Goal: Information Seeking & Learning: Compare options

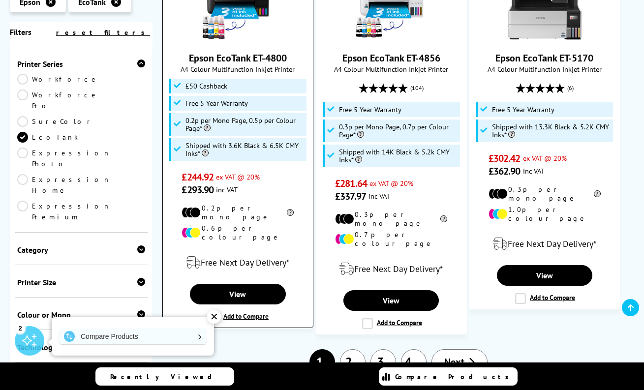
scroll to position [1564, 0]
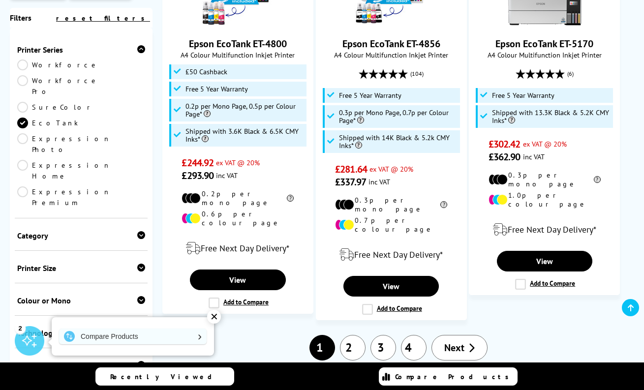
click at [358, 335] on link "2" at bounding box center [353, 348] width 26 height 26
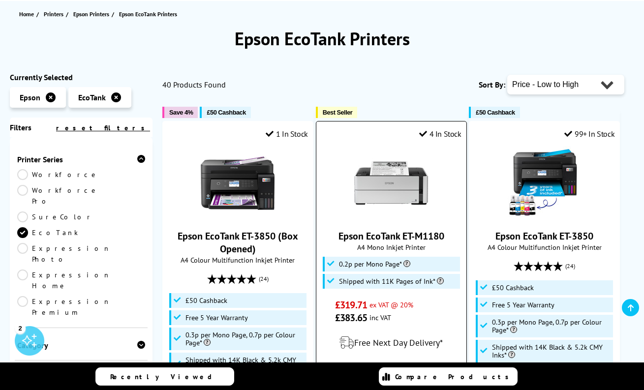
scroll to position [115, 0]
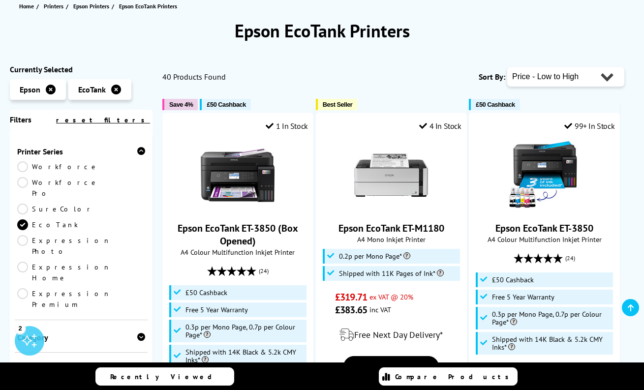
click at [76, 365] on div "Printer Size" at bounding box center [81, 370] width 128 height 10
click at [23, 380] on link "A3" at bounding box center [49, 385] width 64 height 11
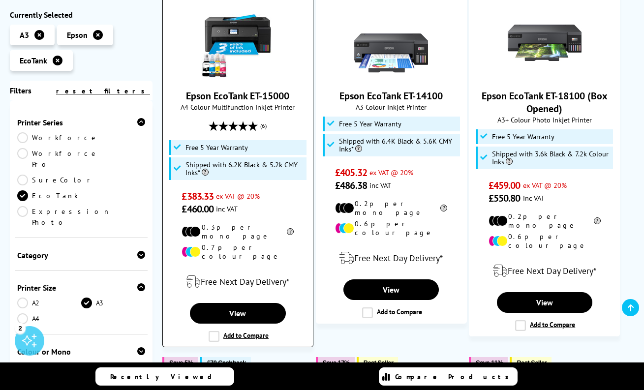
scroll to position [228, 0]
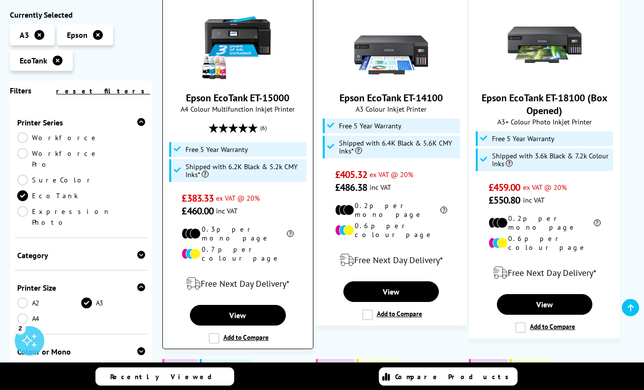
click at [245, 24] on img at bounding box center [238, 45] width 74 height 74
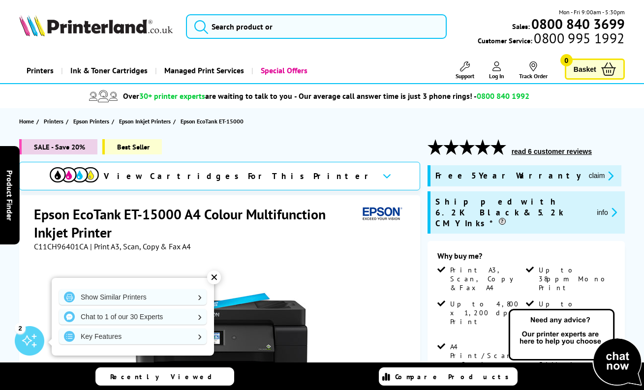
scroll to position [50, 0]
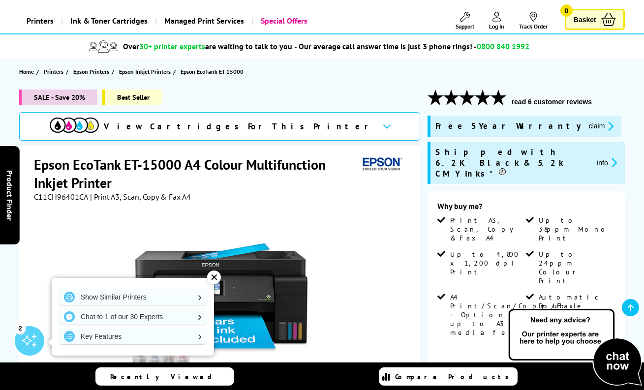
click at [213, 275] on div "✕" at bounding box center [214, 278] width 14 height 14
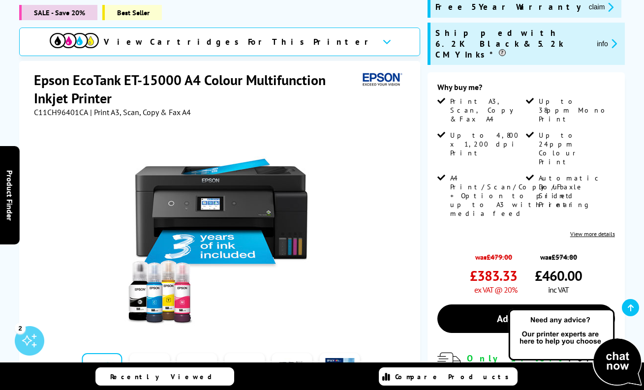
scroll to position [248, 0]
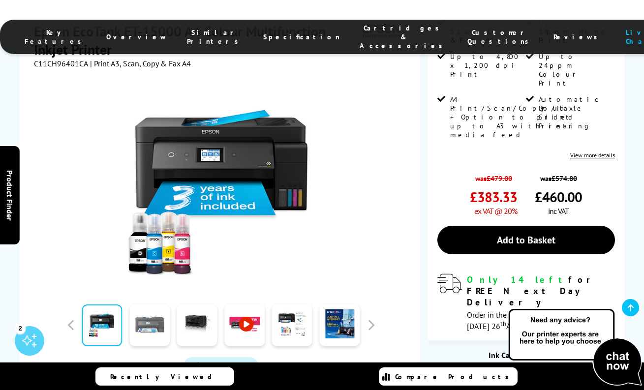
click at [159, 305] on link at bounding box center [149, 326] width 40 height 42
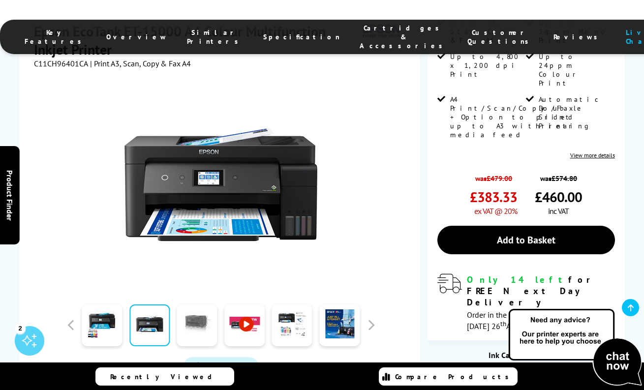
click at [203, 305] on link at bounding box center [197, 326] width 40 height 42
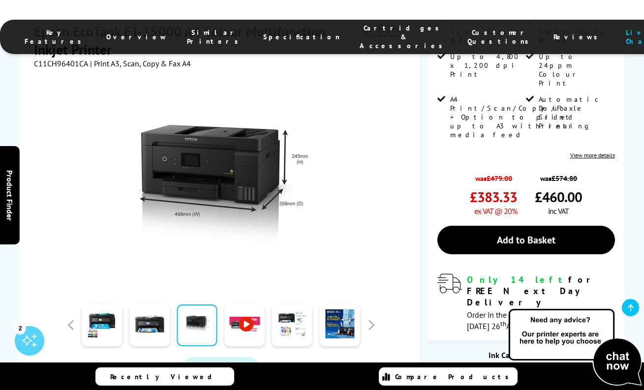
click at [245, 305] on link at bounding box center [244, 326] width 40 height 42
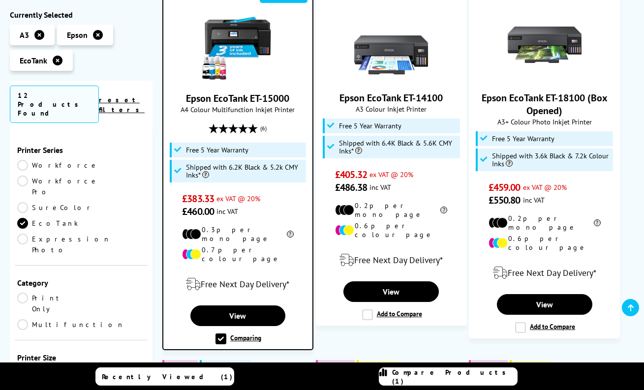
scroll to position [228, 0]
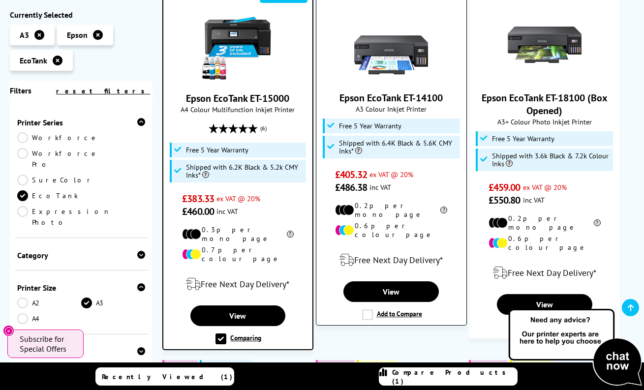
click at [399, 310] on label "Add to Compare" at bounding box center [392, 315] width 60 height 11
click at [0, 0] on input "Add to Compare" at bounding box center [0, 0] width 0 height 0
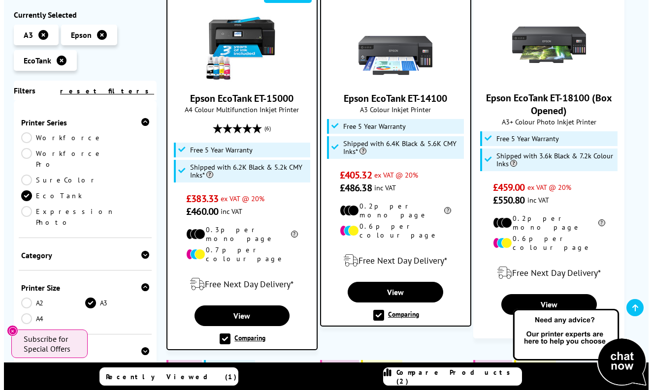
scroll to position [284, 0]
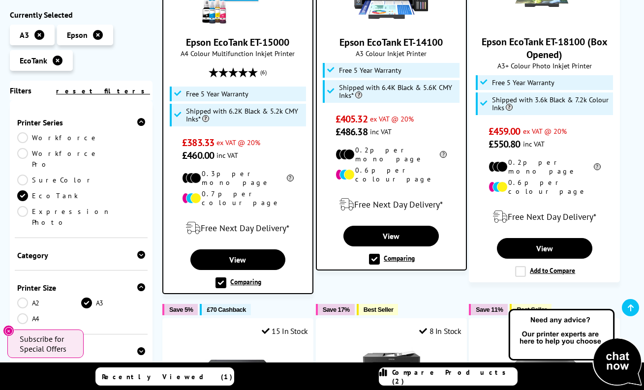
click at [431, 378] on span "Compare Products (2)" at bounding box center [454, 377] width 125 height 18
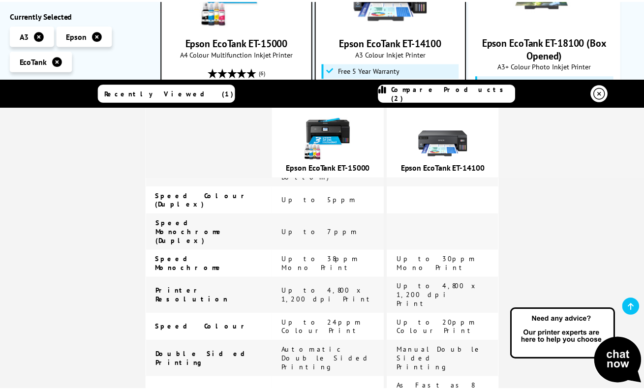
scroll to position [570, 0]
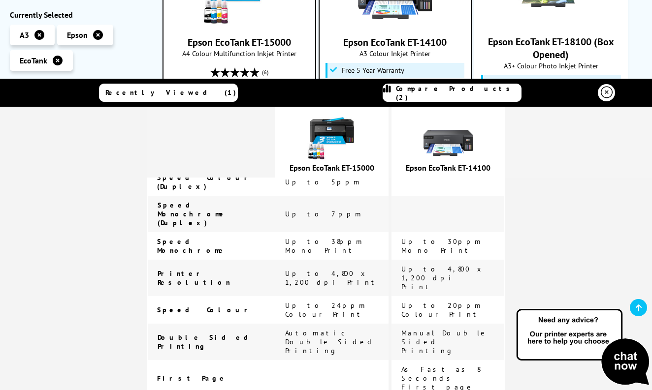
click at [260, 50] on span "A4 Colour Multifunction Inkjet Printer" at bounding box center [239, 53] width 142 height 9
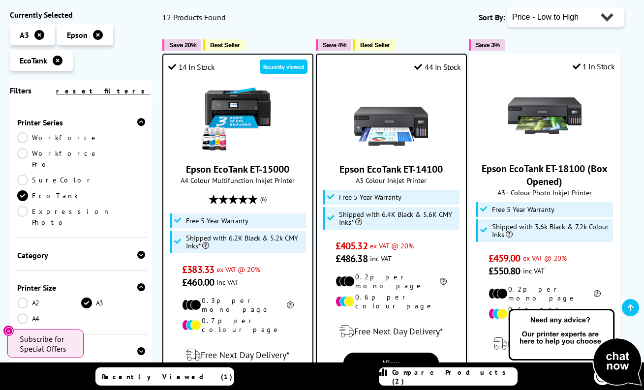
scroll to position [159, 0]
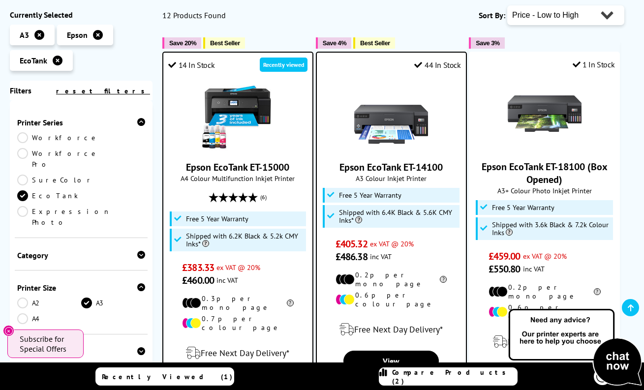
click at [141, 251] on icon at bounding box center [141, 255] width 8 height 8
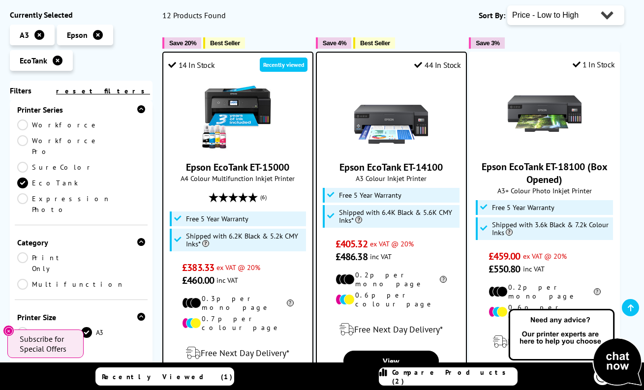
scroll to position [34, 0]
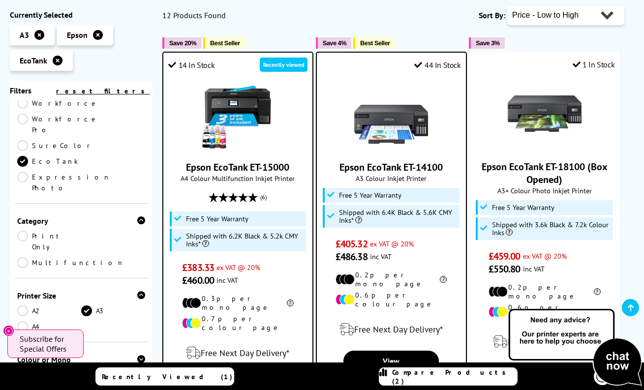
click at [85, 257] on link "Multifunction" at bounding box center [70, 262] width 107 height 11
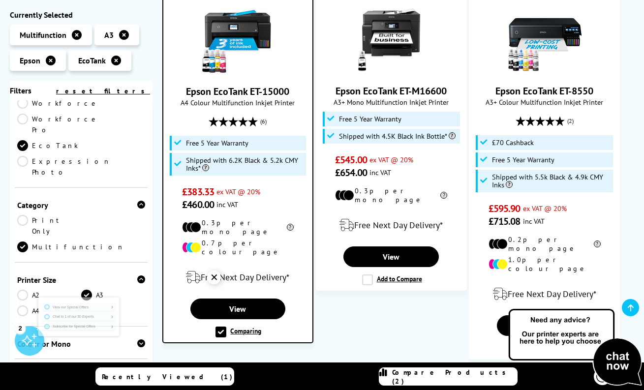
scroll to position [233, 0]
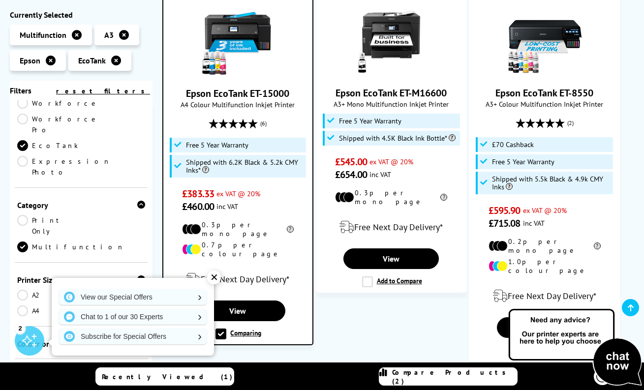
click at [220, 95] on link "Epson EcoTank ET-15000" at bounding box center [237, 93] width 103 height 13
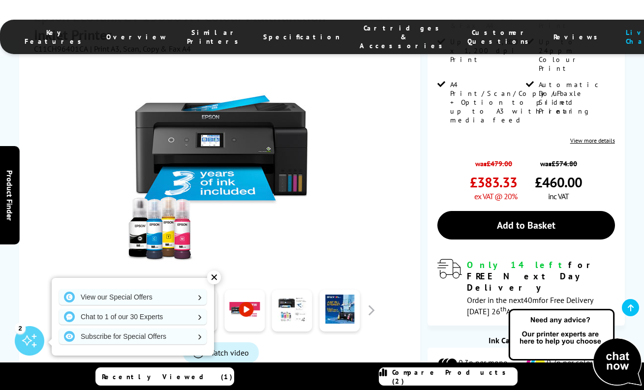
scroll to position [317, 0]
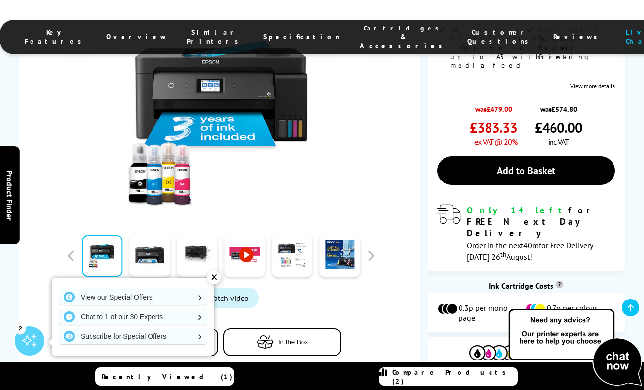
click at [244, 235] on link at bounding box center [244, 256] width 40 height 42
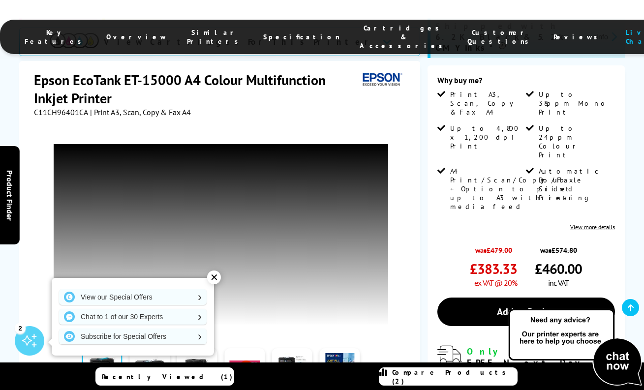
scroll to position [178, 0]
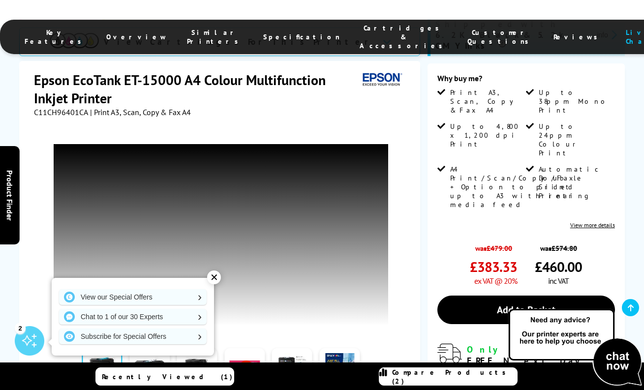
click at [213, 277] on div "✕" at bounding box center [214, 278] width 14 height 14
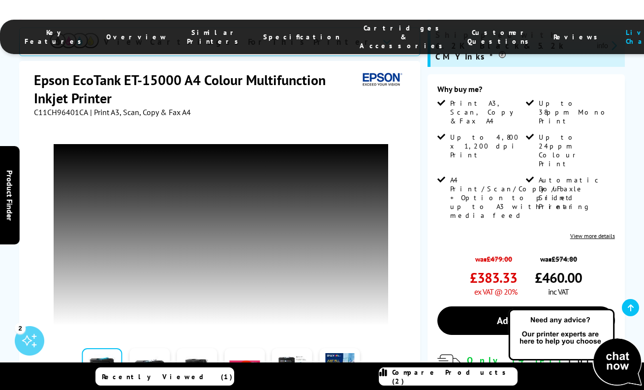
scroll to position [165, 0]
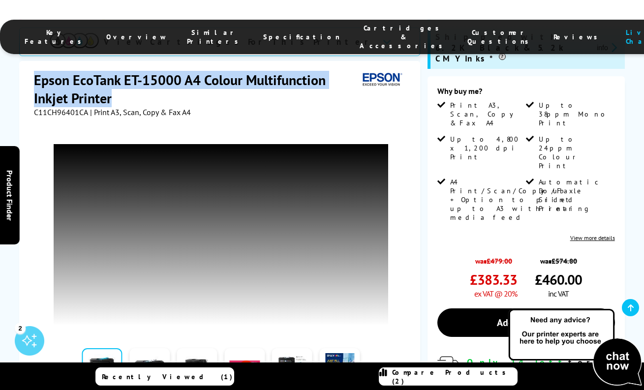
drag, startPoint x: 115, startPoint y: 78, endPoint x: 31, endPoint y: 56, distance: 86.2
click at [31, 61] on div "Epson EcoTank ET-15000 A4 Colour Multifunction Inkjet Printer C11CH96401CA | Pr…" at bounding box center [219, 278] width 401 height 435
copy h1 "Epson EcoTank ET-15000 A4 Colour Multifunction Inkjet Printer"
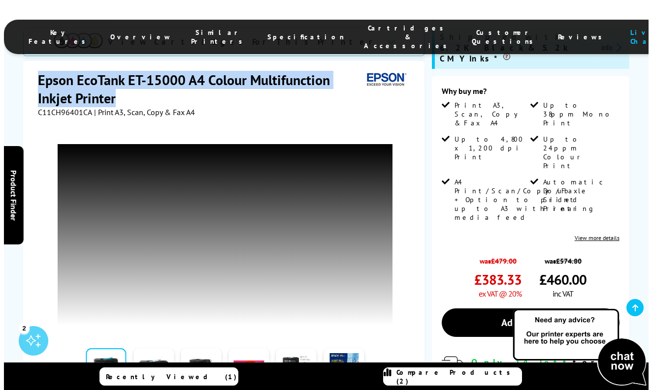
scroll to position [359, 0]
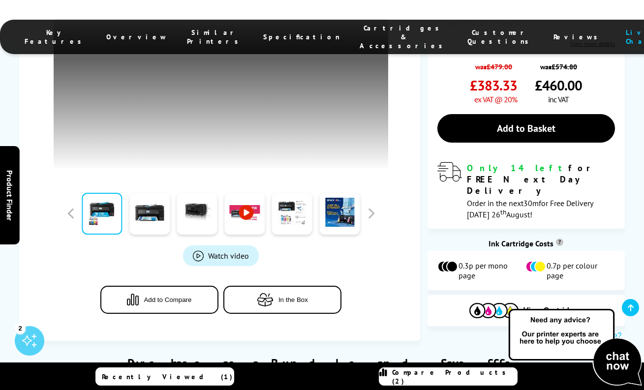
click at [461, 374] on span "Compare Products (2)" at bounding box center [454, 377] width 125 height 18
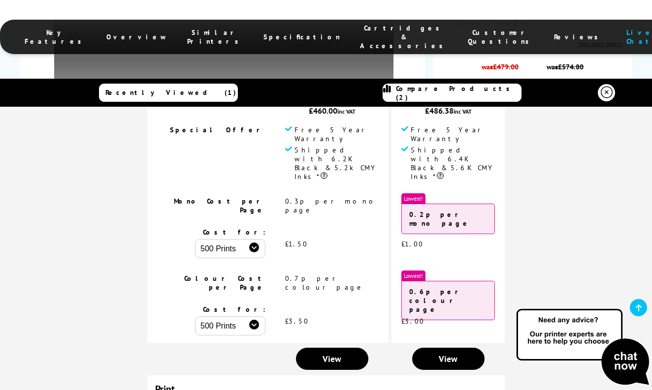
scroll to position [13, 0]
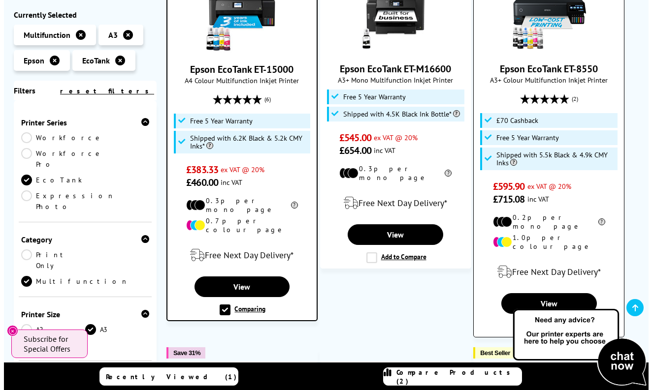
scroll to position [284, 0]
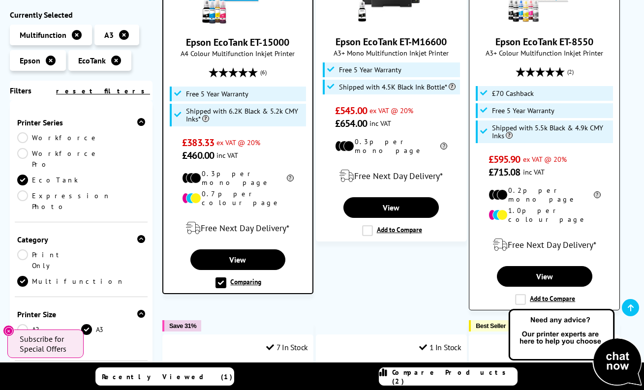
click at [523, 294] on label "Add to Compare" at bounding box center [545, 299] width 60 height 11
click at [0, 0] on input "Add to Compare" at bounding box center [0, 0] width 0 height 0
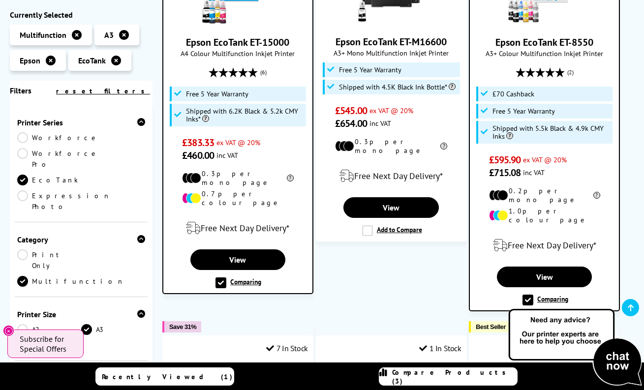
click at [458, 372] on span "Compare Products (3)" at bounding box center [454, 377] width 125 height 18
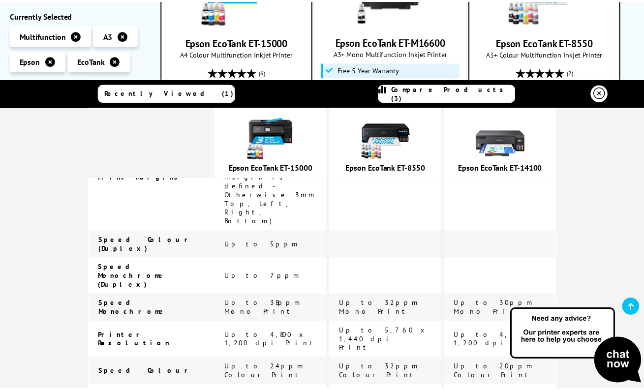
scroll to position [191, 0]
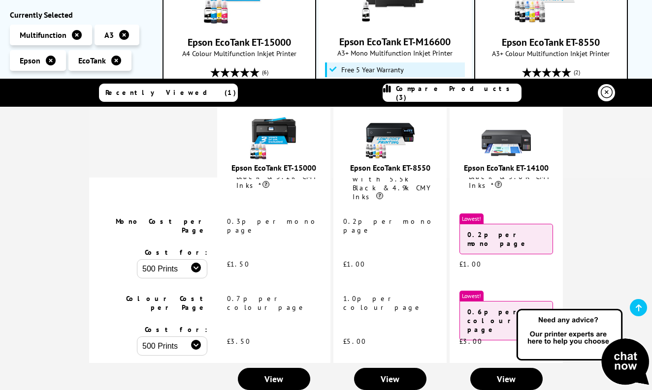
click at [521, 56] on span "A3+ Colour Multifunction Inkjet Printer" at bounding box center [551, 53] width 142 height 9
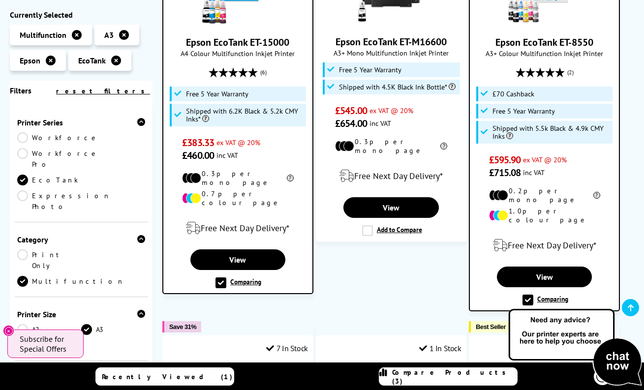
scroll to position [0, 0]
click at [536, 73] on icon at bounding box center [540, 72] width 10 height 10
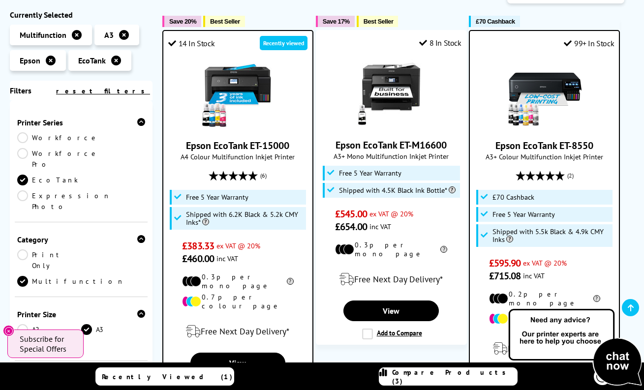
scroll to position [211, 0]
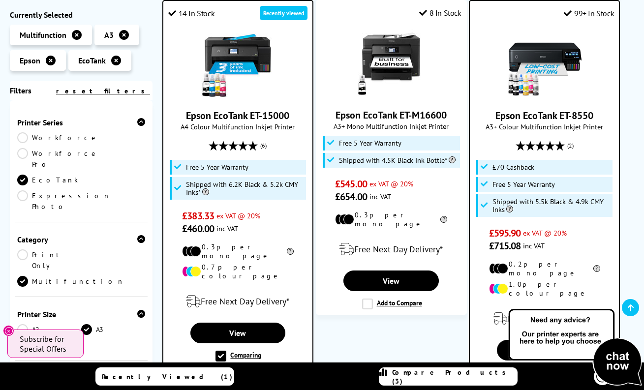
click at [242, 115] on link "Epson EcoTank ET-15000" at bounding box center [237, 115] width 103 height 13
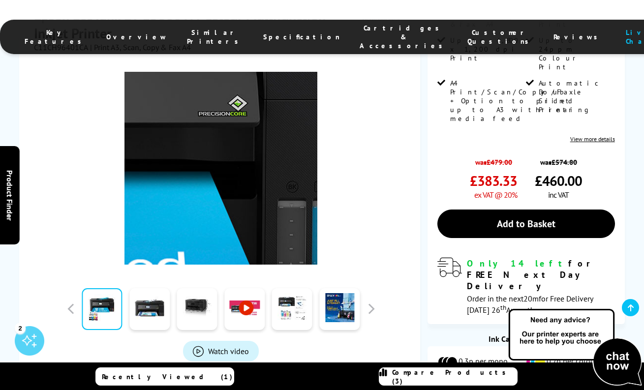
scroll to position [276, 0]
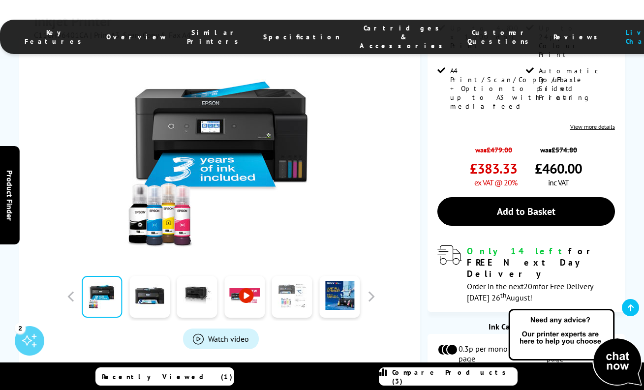
click at [297, 276] on link at bounding box center [292, 297] width 40 height 42
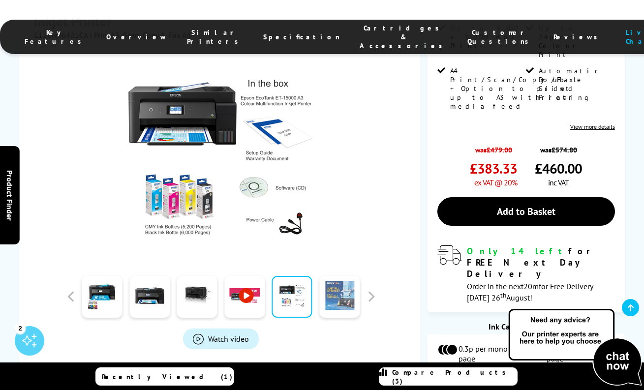
click at [333, 276] on link at bounding box center [340, 297] width 40 height 42
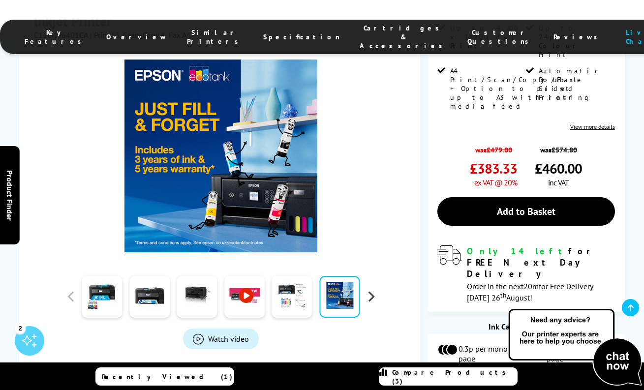
click at [373, 289] on button "button" at bounding box center [371, 296] width 15 height 15
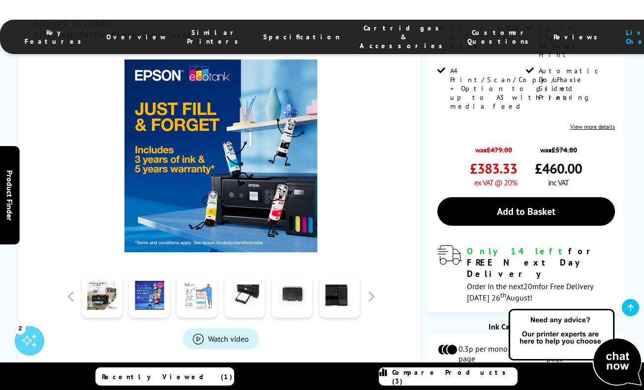
click at [190, 276] on link at bounding box center [197, 297] width 40 height 42
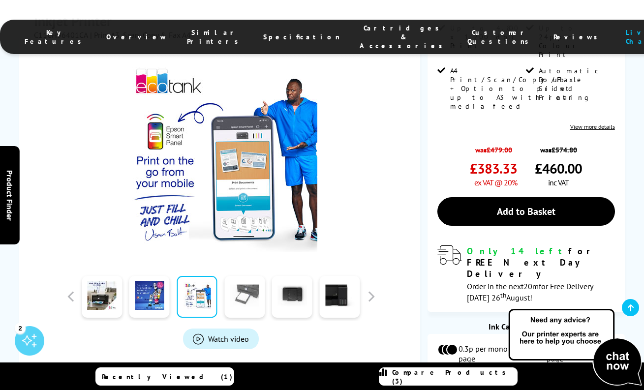
click at [234, 276] on link at bounding box center [244, 297] width 40 height 42
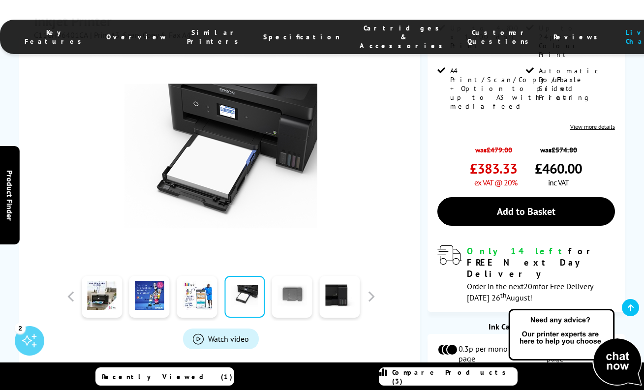
click at [292, 276] on link at bounding box center [292, 297] width 40 height 42
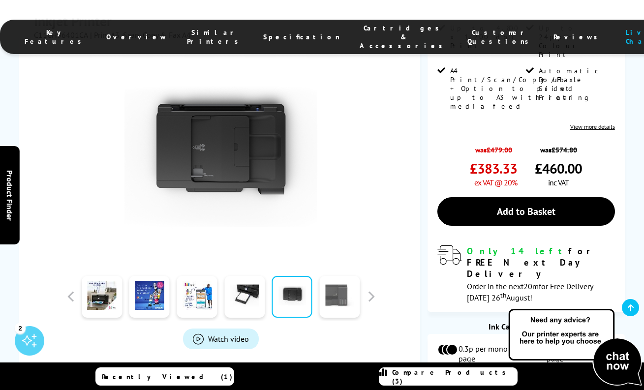
click at [338, 276] on link at bounding box center [340, 297] width 40 height 42
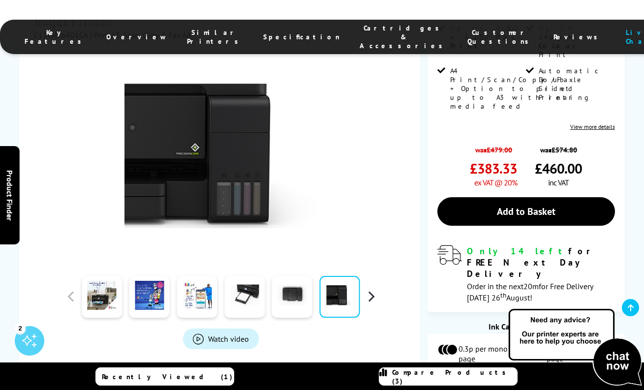
click at [370, 289] on button "button" at bounding box center [371, 296] width 15 height 15
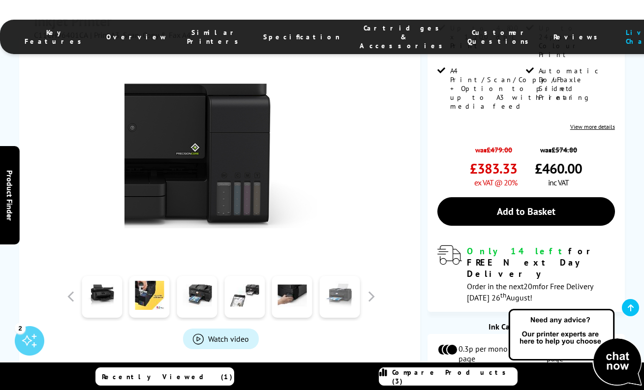
click at [344, 276] on link at bounding box center [340, 297] width 40 height 42
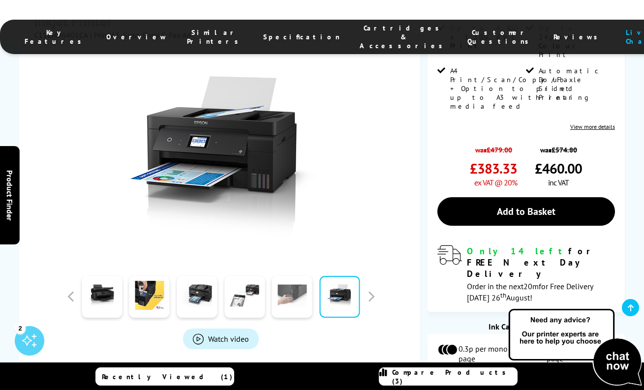
click at [296, 276] on link at bounding box center [292, 297] width 40 height 42
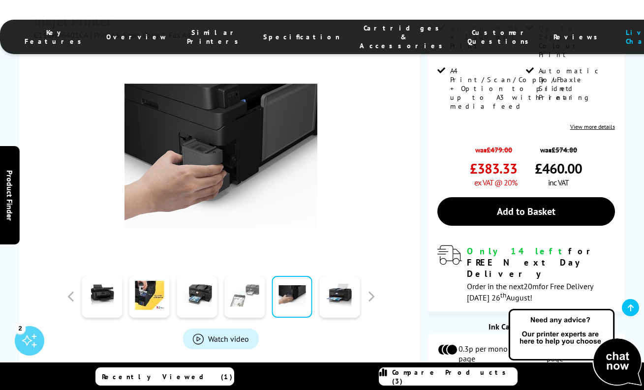
click at [237, 276] on link at bounding box center [244, 297] width 40 height 42
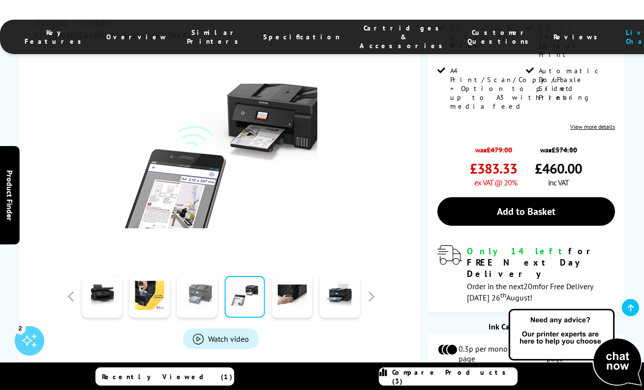
click at [203, 276] on link at bounding box center [197, 297] width 40 height 42
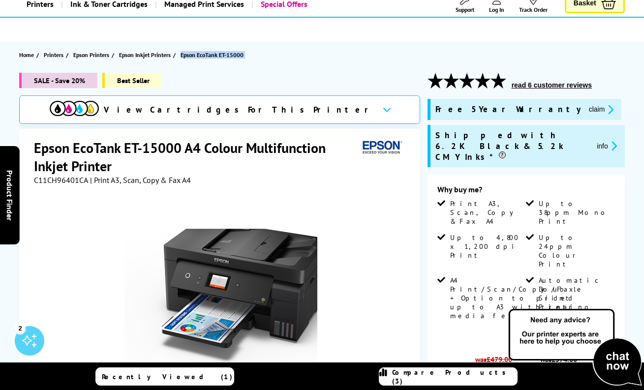
scroll to position [0, 0]
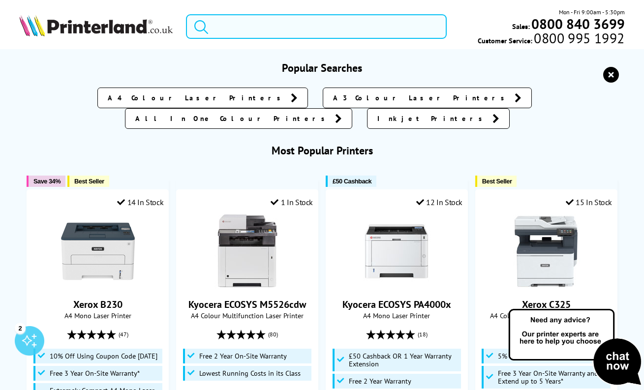
click at [319, 23] on input "search" at bounding box center [316, 26] width 261 height 25
paste input "Epson EcoTank ET-8500 Three-In-One Wi-Fi Photo Printer with High Capacity Integ…"
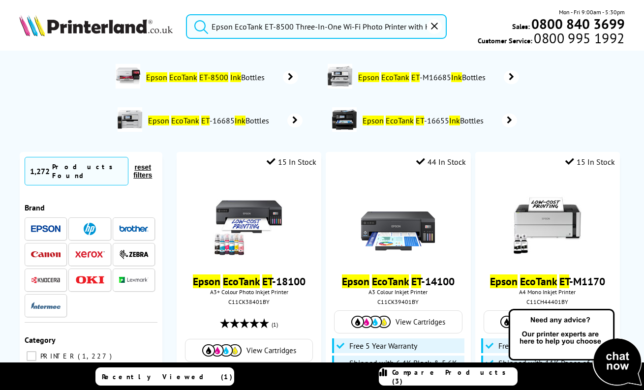
type input "Epson EcoTank ET-8500 Three-In-One Wi-Fi Photo Printer with High Capacity Integ…"
click at [198, 25] on button "submit" at bounding box center [198, 25] width 25 height 22
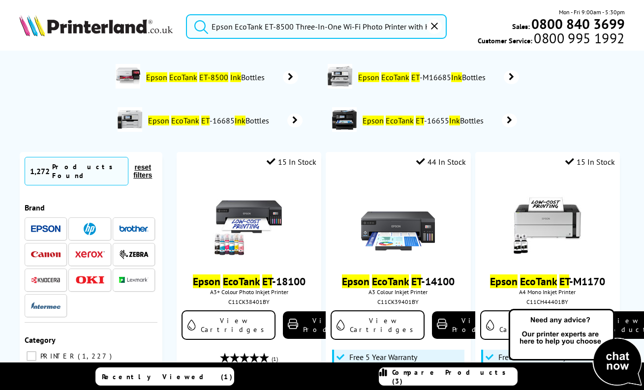
click at [457, 377] on span "Compare Products (3)" at bounding box center [454, 377] width 125 height 18
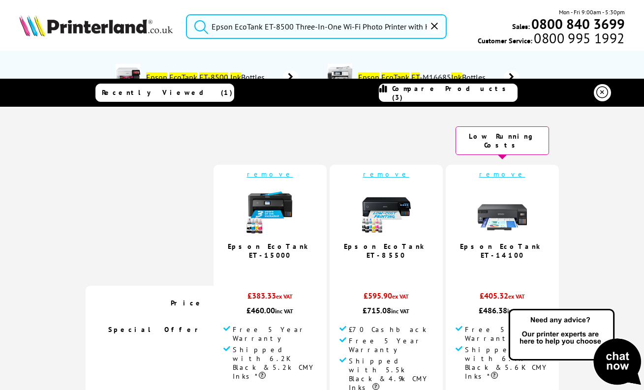
click at [377, 242] on link "Epson EcoTank ET-8550" at bounding box center [386, 251] width 85 height 18
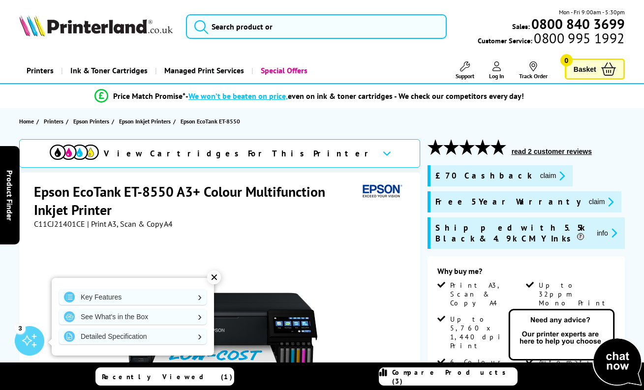
click at [547, 150] on button "read 2 customer reviews" at bounding box center [552, 151] width 86 height 9
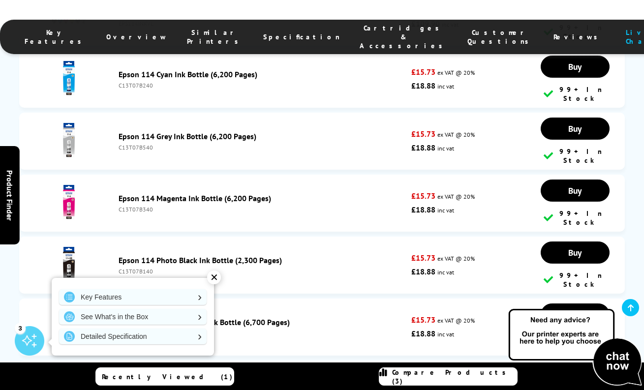
scroll to position [2557, 0]
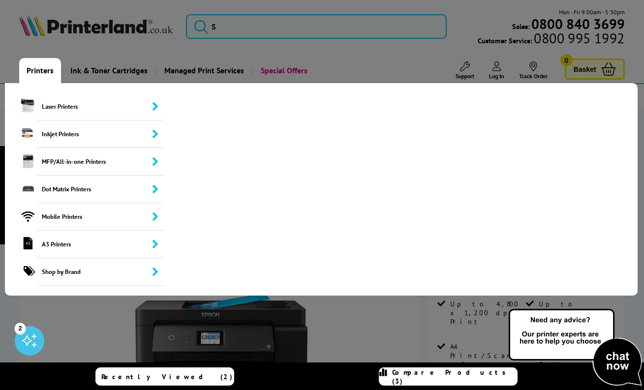
click at [36, 69] on link "Printers" at bounding box center [40, 70] width 42 height 25
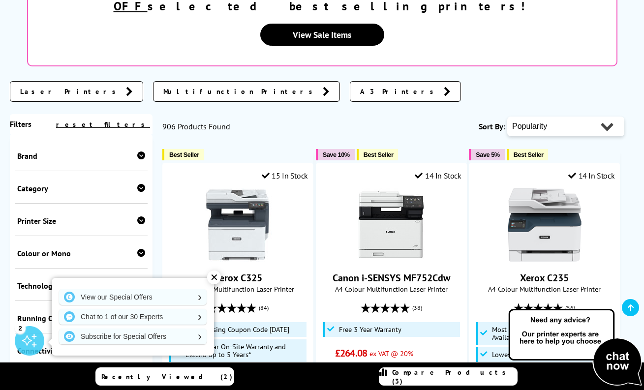
scroll to position [333, 0]
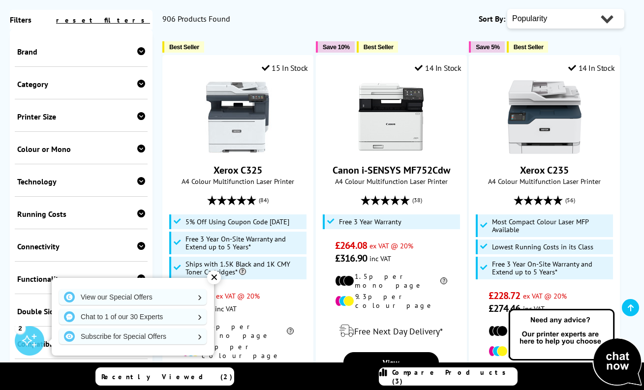
click at [23, 53] on div "Brand" at bounding box center [81, 52] width 128 height 10
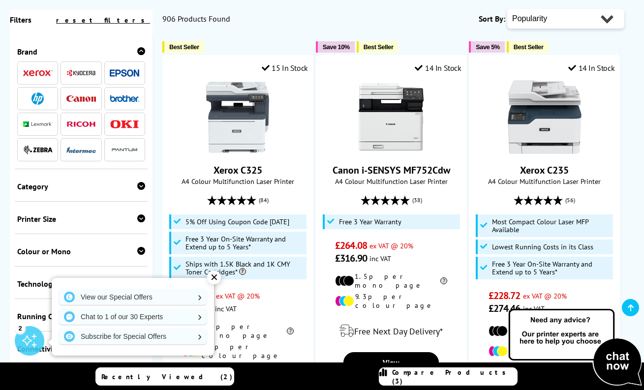
click at [131, 71] on img at bounding box center [125, 72] width 30 height 7
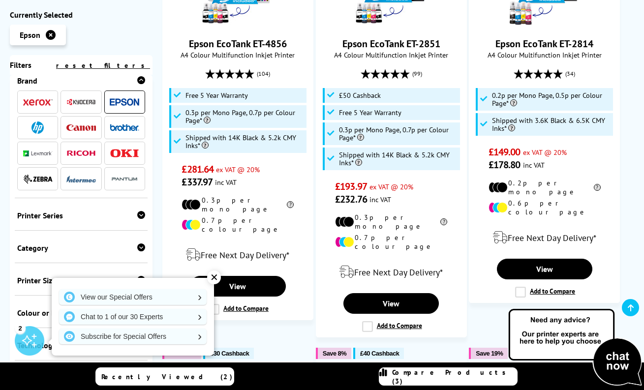
scroll to position [85, 0]
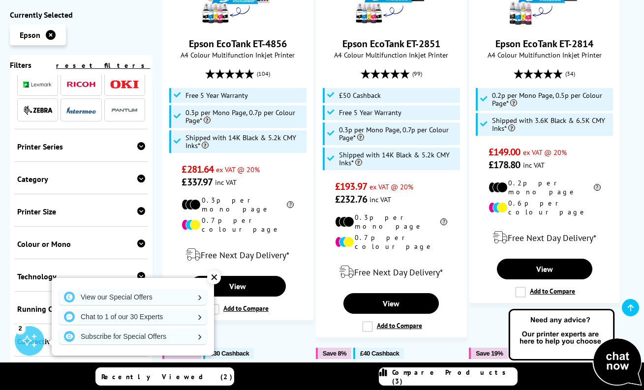
click at [103, 214] on div "Printer Size" at bounding box center [81, 212] width 128 height 10
click at [86, 224] on link "A3" at bounding box center [113, 226] width 64 height 11
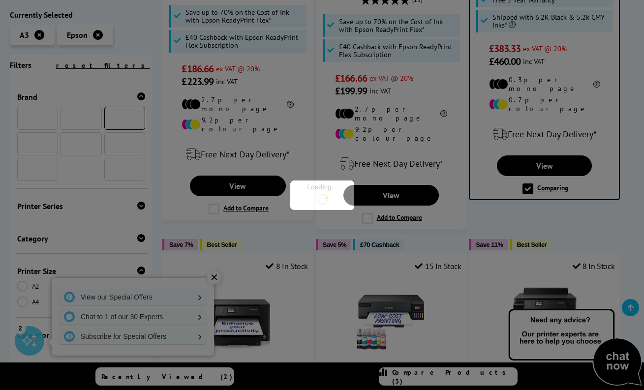
scroll to position [85, 0]
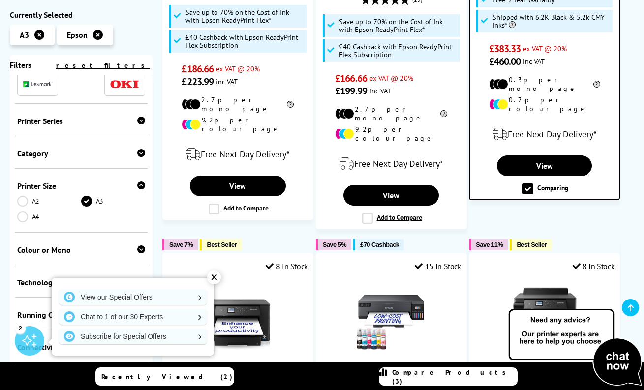
click at [132, 151] on div "Category" at bounding box center [81, 154] width 128 height 10
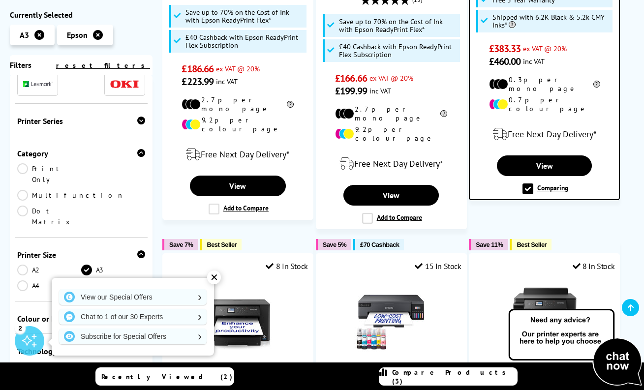
click at [85, 190] on link "Multifunction" at bounding box center [70, 195] width 107 height 11
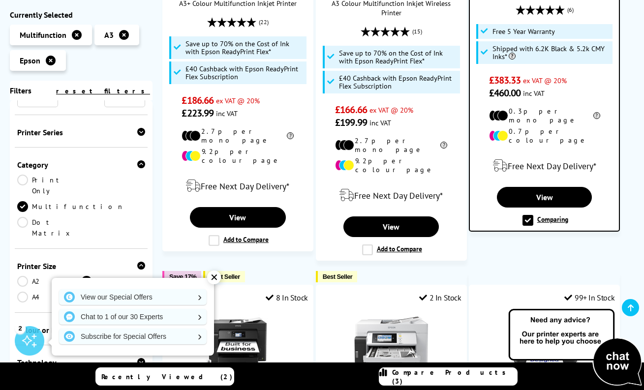
scroll to position [136, 0]
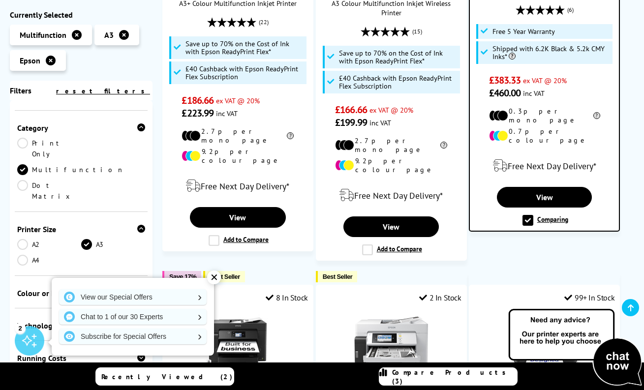
click at [21, 180] on link "Dot Matrix" at bounding box center [49, 191] width 64 height 22
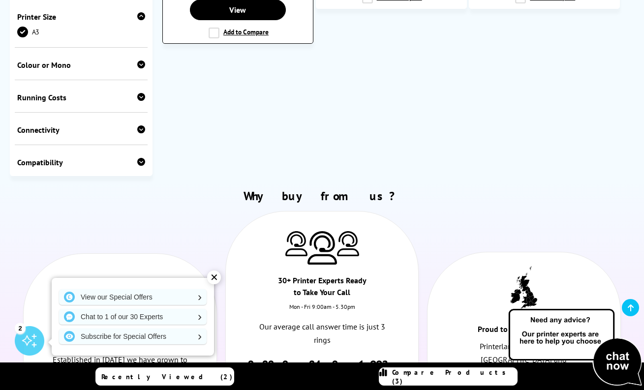
scroll to position [217, 0]
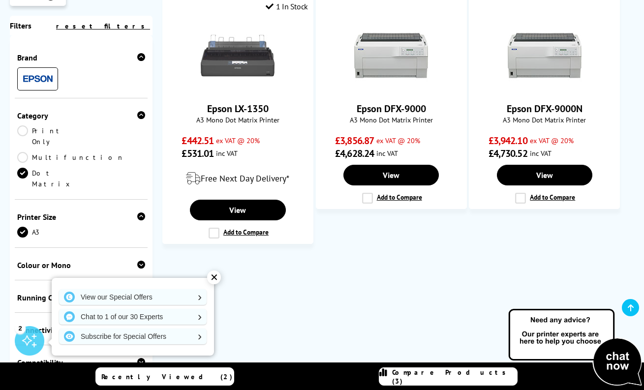
click at [87, 152] on link "Multifunction" at bounding box center [70, 157] width 107 height 11
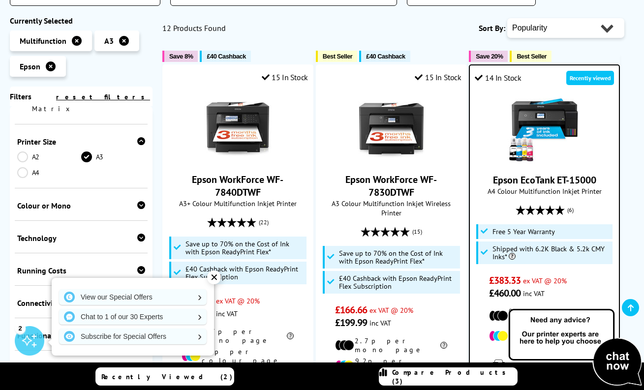
scroll to position [282, 0]
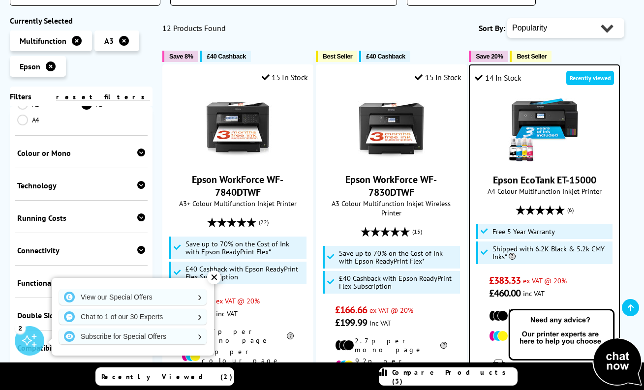
click at [133, 148] on div "Colour or Mono" at bounding box center [81, 153] width 128 height 10
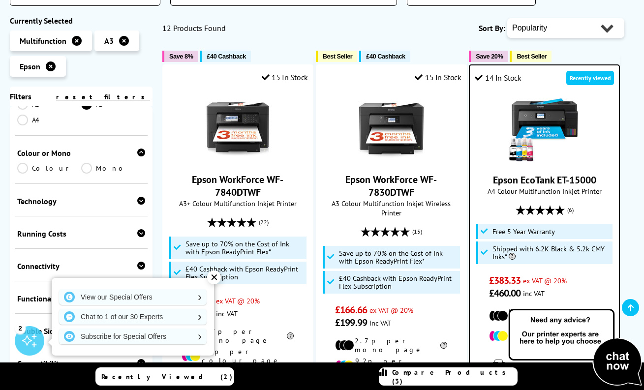
click at [92, 196] on div "Technology" at bounding box center [81, 201] width 128 height 10
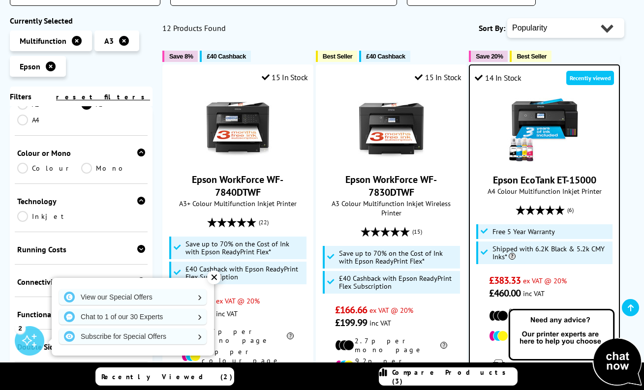
click at [60, 245] on div "Running Costs" at bounding box center [81, 250] width 128 height 10
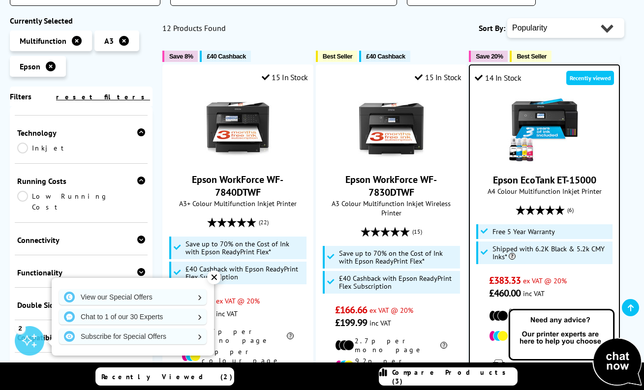
click at [80, 235] on div "Connectivity" at bounding box center [81, 240] width 128 height 10
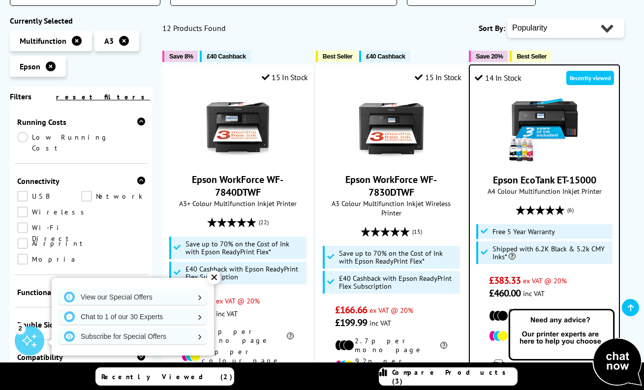
scroll to position [479, 0]
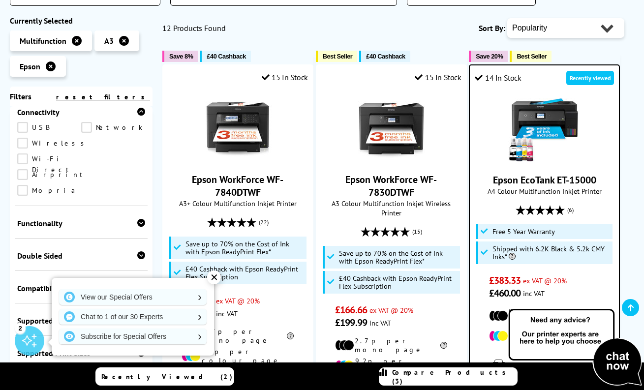
click at [80, 218] on div "Functionality" at bounding box center [81, 223] width 128 height 10
click at [85, 233] on link "Scan" at bounding box center [113, 238] width 64 height 11
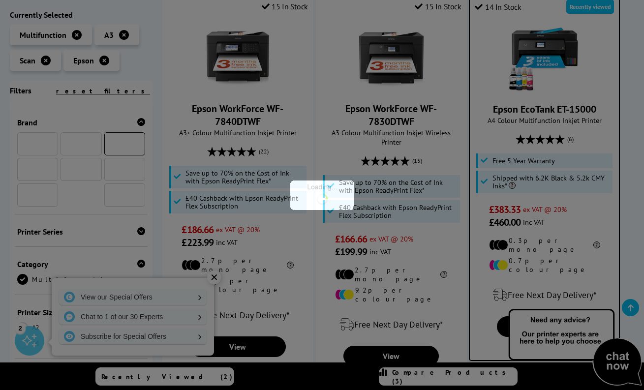
scroll to position [380, 0]
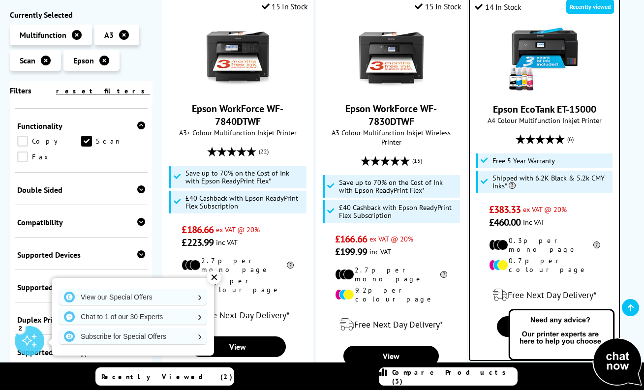
click at [26, 142] on link "Copy" at bounding box center [49, 141] width 64 height 11
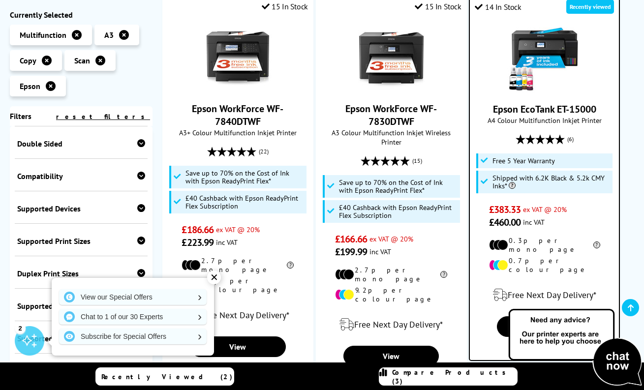
scroll to position [521, 0]
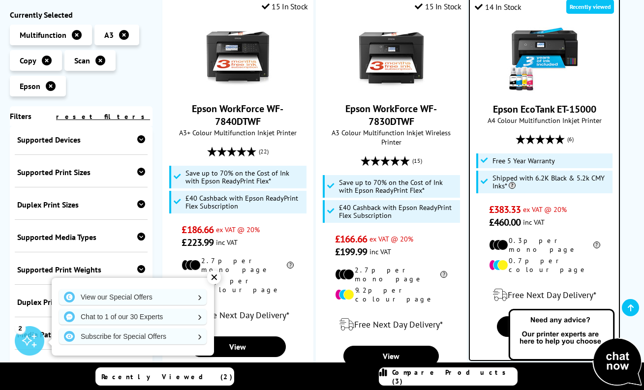
click at [114, 140] on div "Supported Devices" at bounding box center [81, 140] width 128 height 10
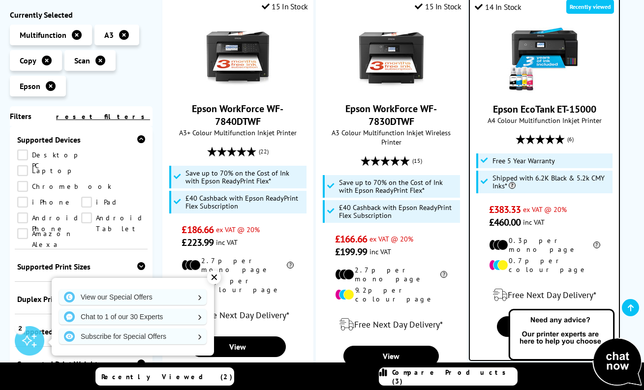
click at [81, 197] on link "iPhone" at bounding box center [49, 202] width 64 height 11
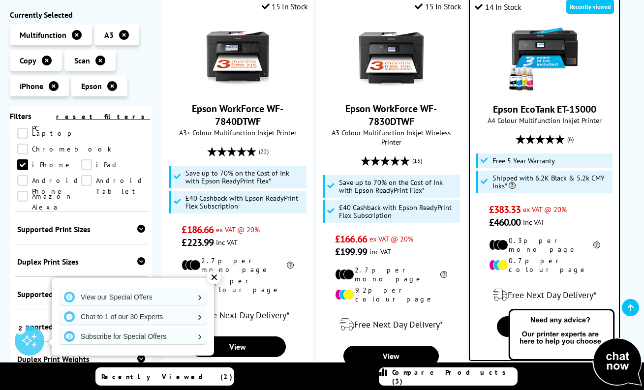
scroll to position [579, 0]
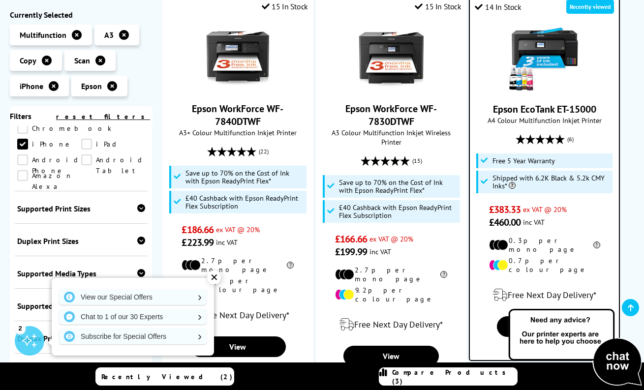
click at [98, 204] on div "Supported Print Sizes" at bounding box center [81, 209] width 128 height 10
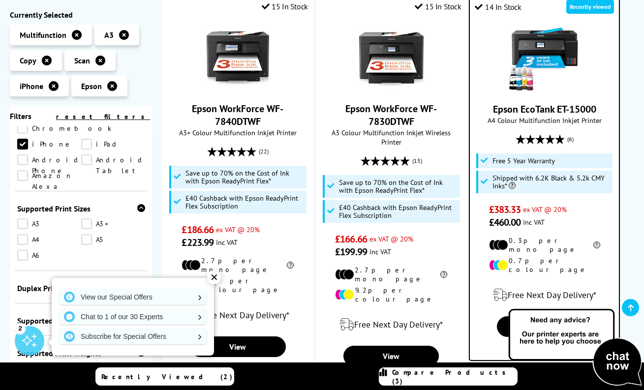
scroll to position [646, 0]
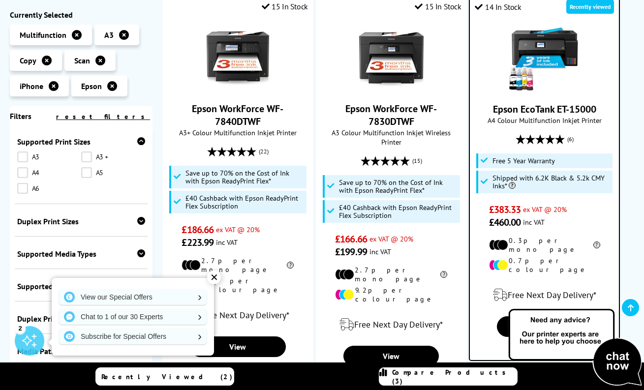
click at [86, 217] on div "Duplex Print Sizes" at bounding box center [81, 222] width 128 height 10
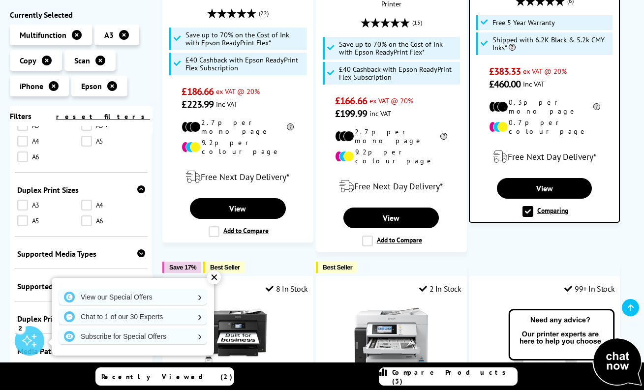
scroll to position [428, 0]
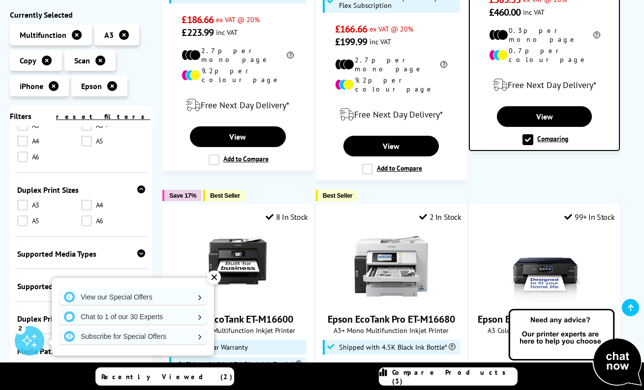
click at [96, 237] on div "Supported Media Types Plain Paper Cardstock Letterhead Recycled Paper Glossy Ma…" at bounding box center [81, 253] width 133 height 32
click at [137, 249] on icon at bounding box center [141, 253] width 8 height 8
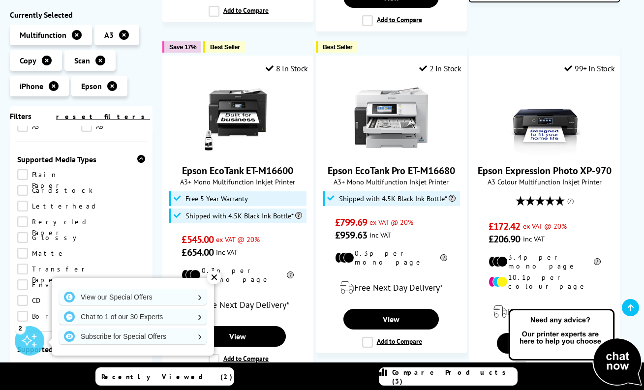
scroll to position [648, 0]
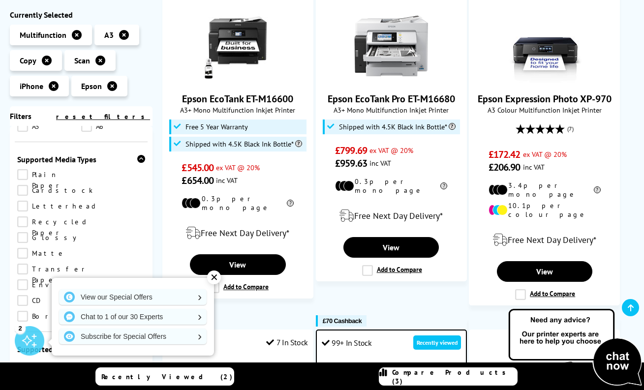
click at [139, 345] on icon at bounding box center [141, 349] width 8 height 8
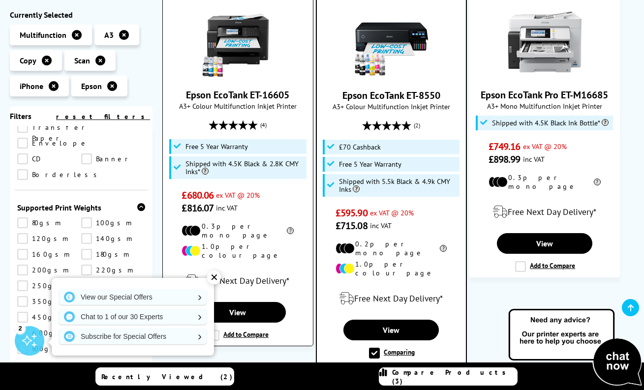
scroll to position [1018, 0]
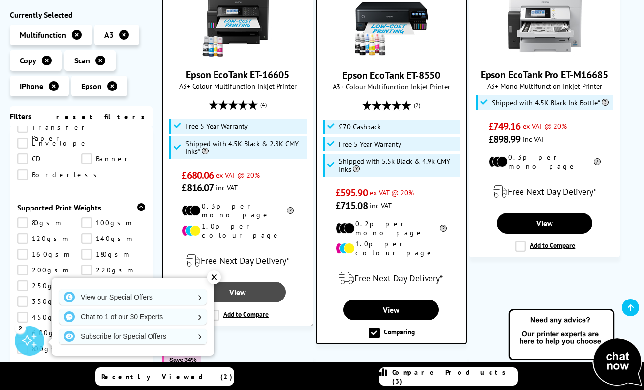
click at [245, 282] on link "View" at bounding box center [237, 292] width 95 height 21
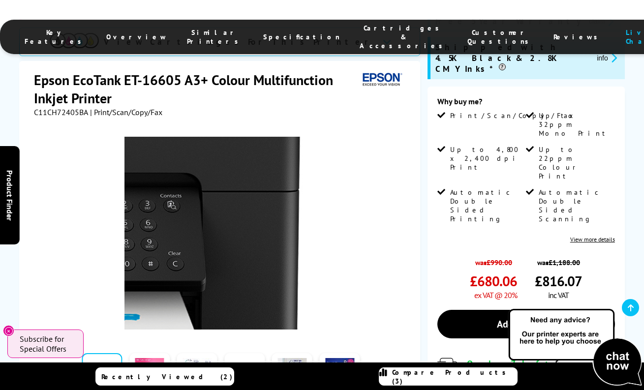
scroll to position [178, 0]
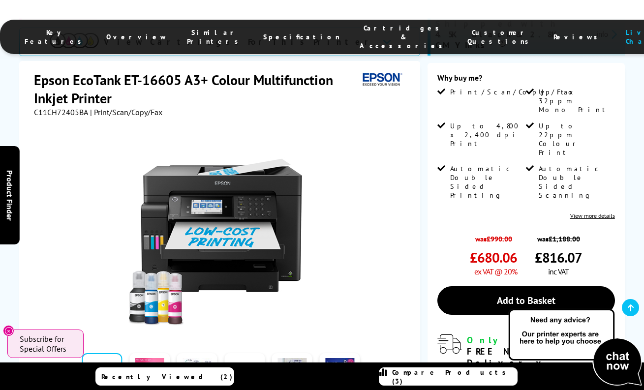
click at [576, 212] on link "View more details" at bounding box center [592, 215] width 45 height 7
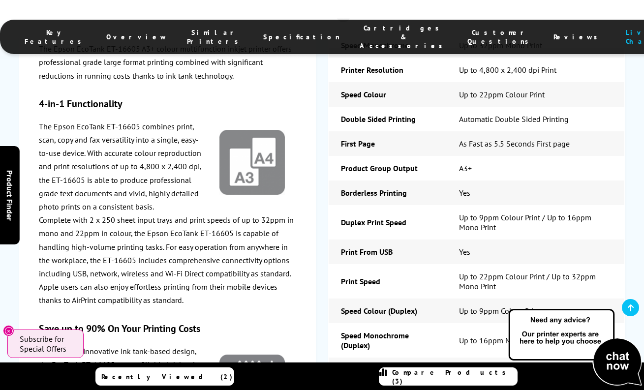
scroll to position [1658, 0]
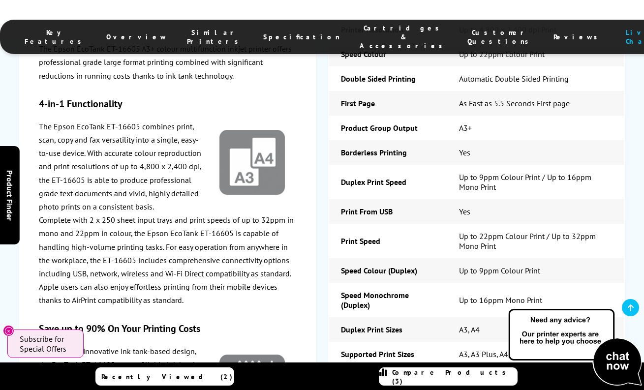
click at [369, 372] on span "Scan" at bounding box center [476, 390] width 281 height 37
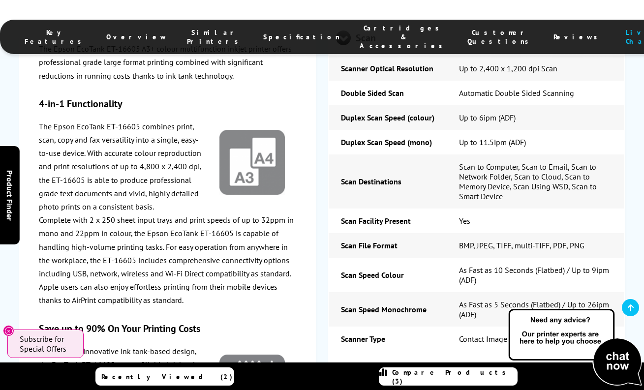
scroll to position [2012, 0]
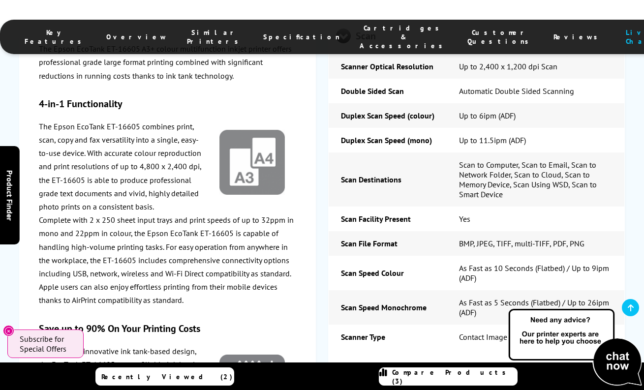
click at [360, 354] on span "Copy" at bounding box center [476, 372] width 281 height 37
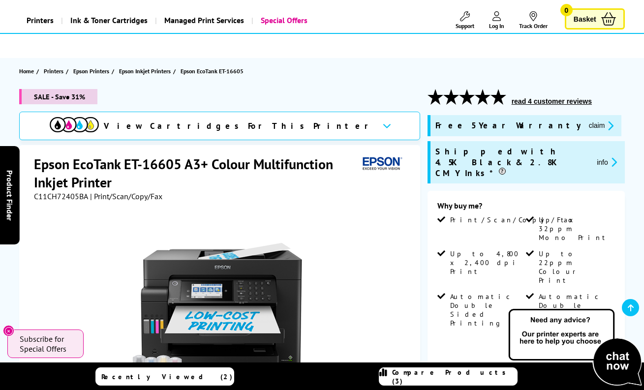
scroll to position [0, 0]
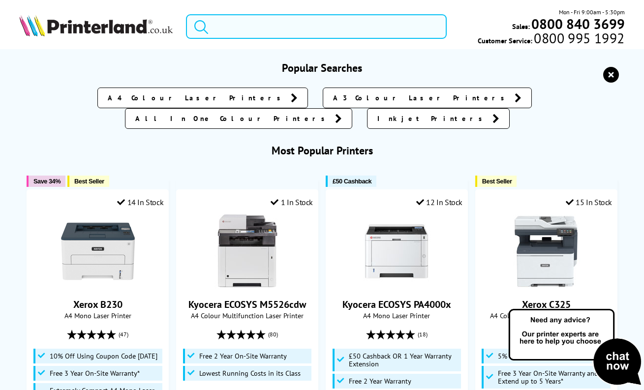
click at [269, 31] on input "search" at bounding box center [316, 26] width 261 height 25
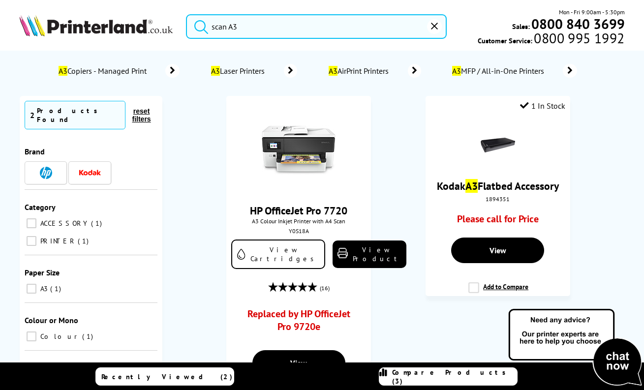
click at [198, 25] on button "submit" at bounding box center [198, 25] width 25 height 22
click at [347, 35] on input "scan A3" at bounding box center [316, 26] width 261 height 25
click at [198, 25] on button "submit" at bounding box center [198, 25] width 25 height 22
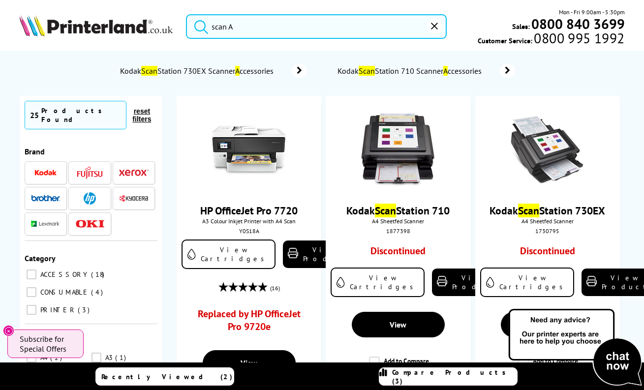
type input "scan"
